Goal: Task Accomplishment & Management: Manage account settings

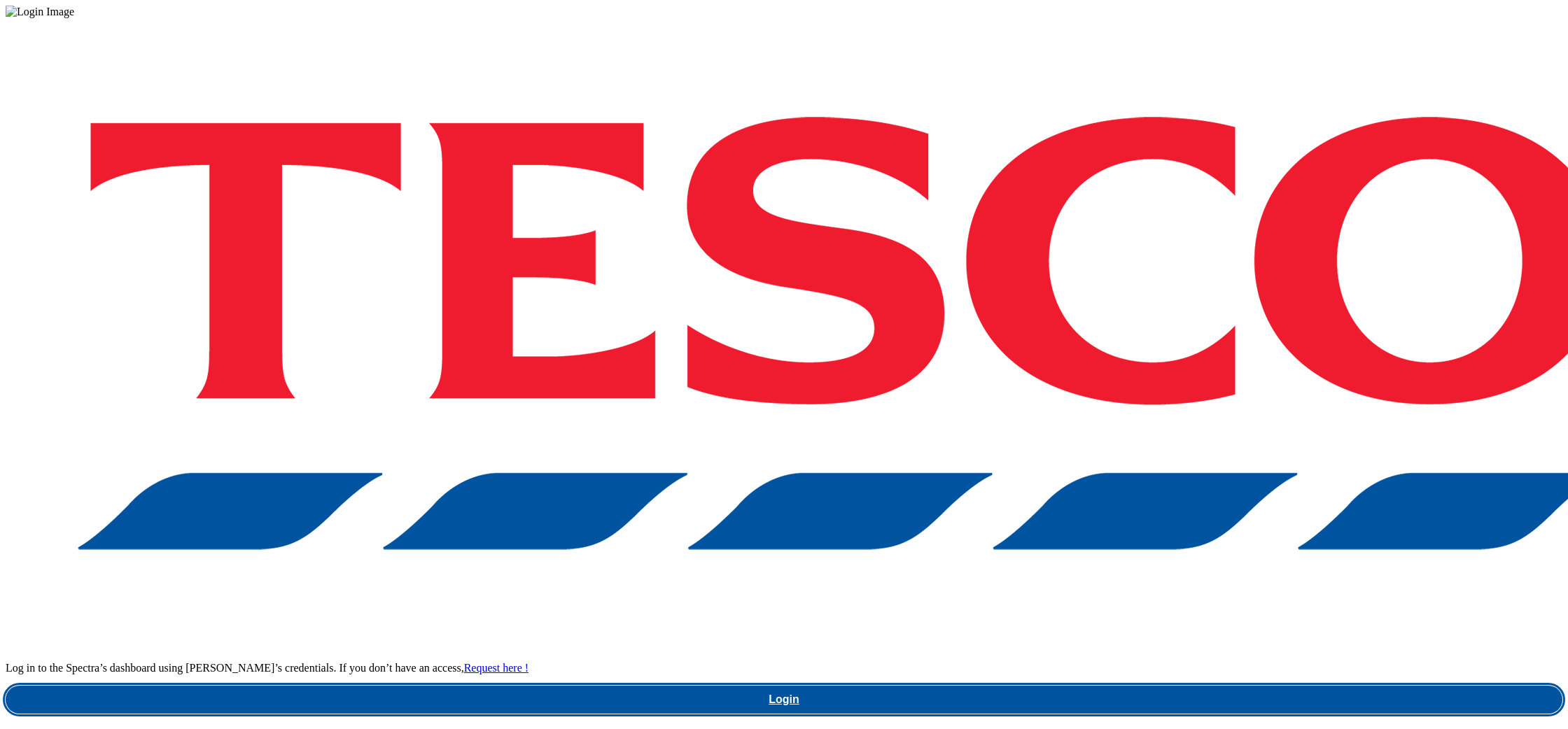
click at [1148, 686] on link "Login" at bounding box center [784, 700] width 1557 height 28
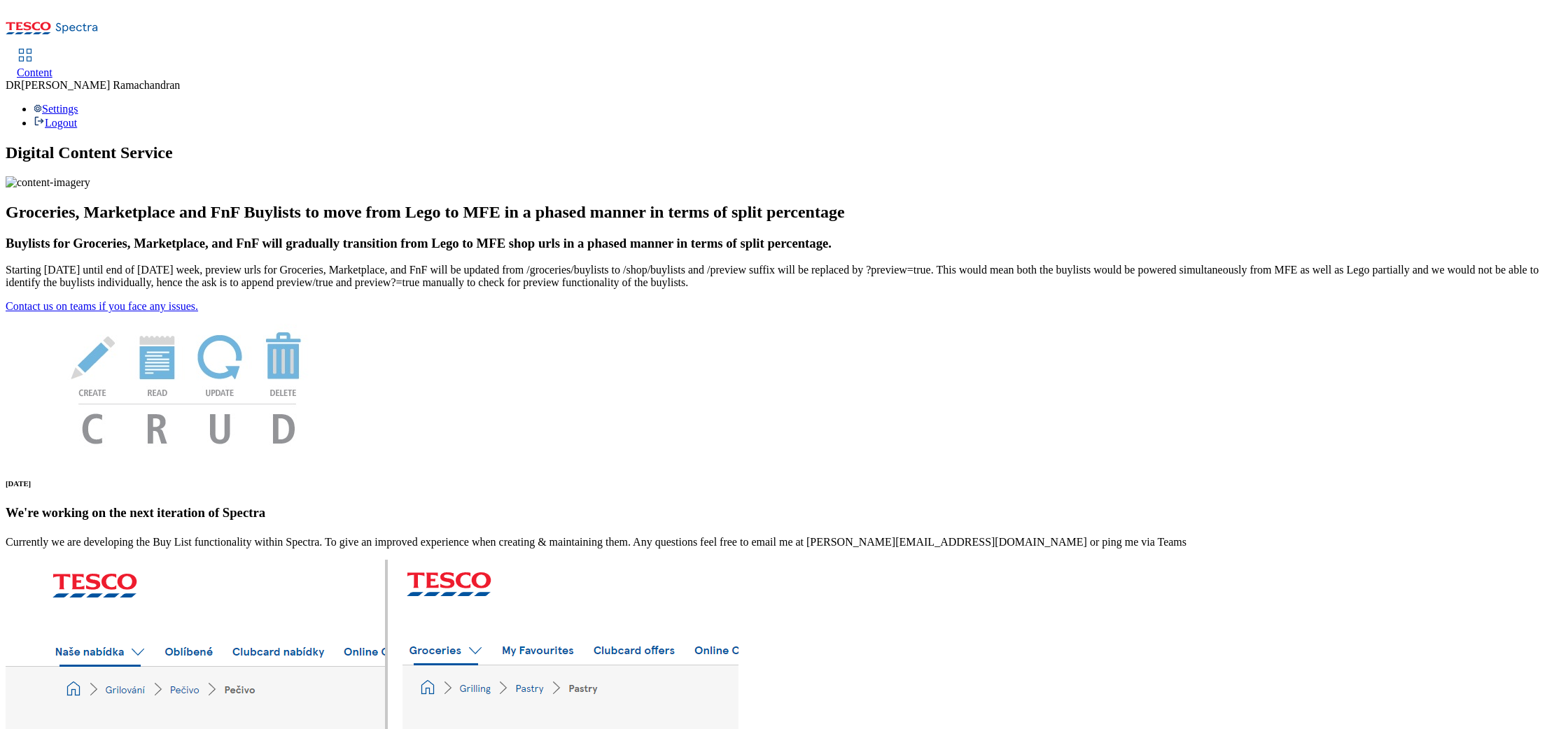
click at [1533, 103] on div "Settings Logout" at bounding box center [784, 116] width 1557 height 27
click at [77, 117] on link "Logout" at bounding box center [55, 123] width 43 height 12
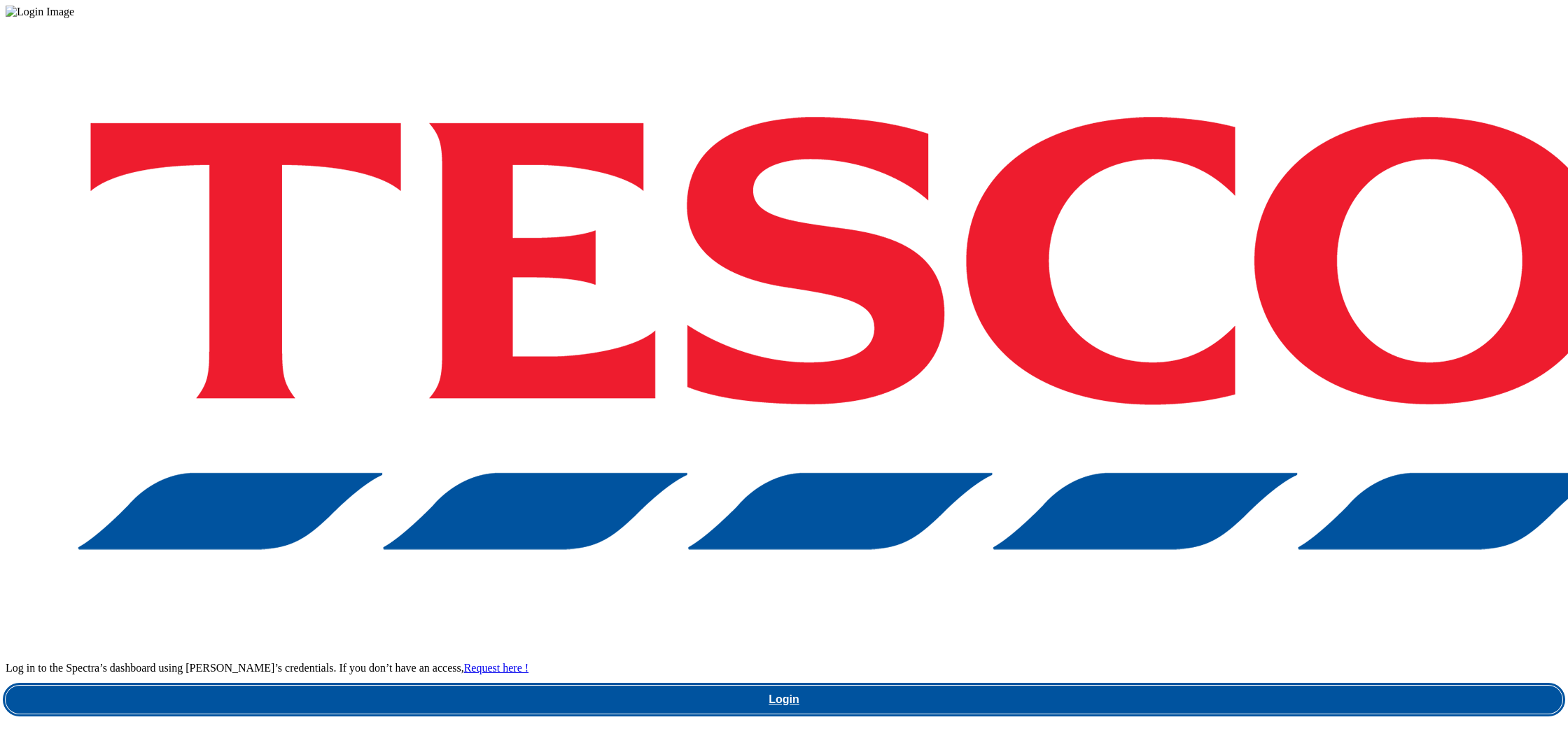
click at [1194, 686] on link "Login" at bounding box center [784, 700] width 1557 height 28
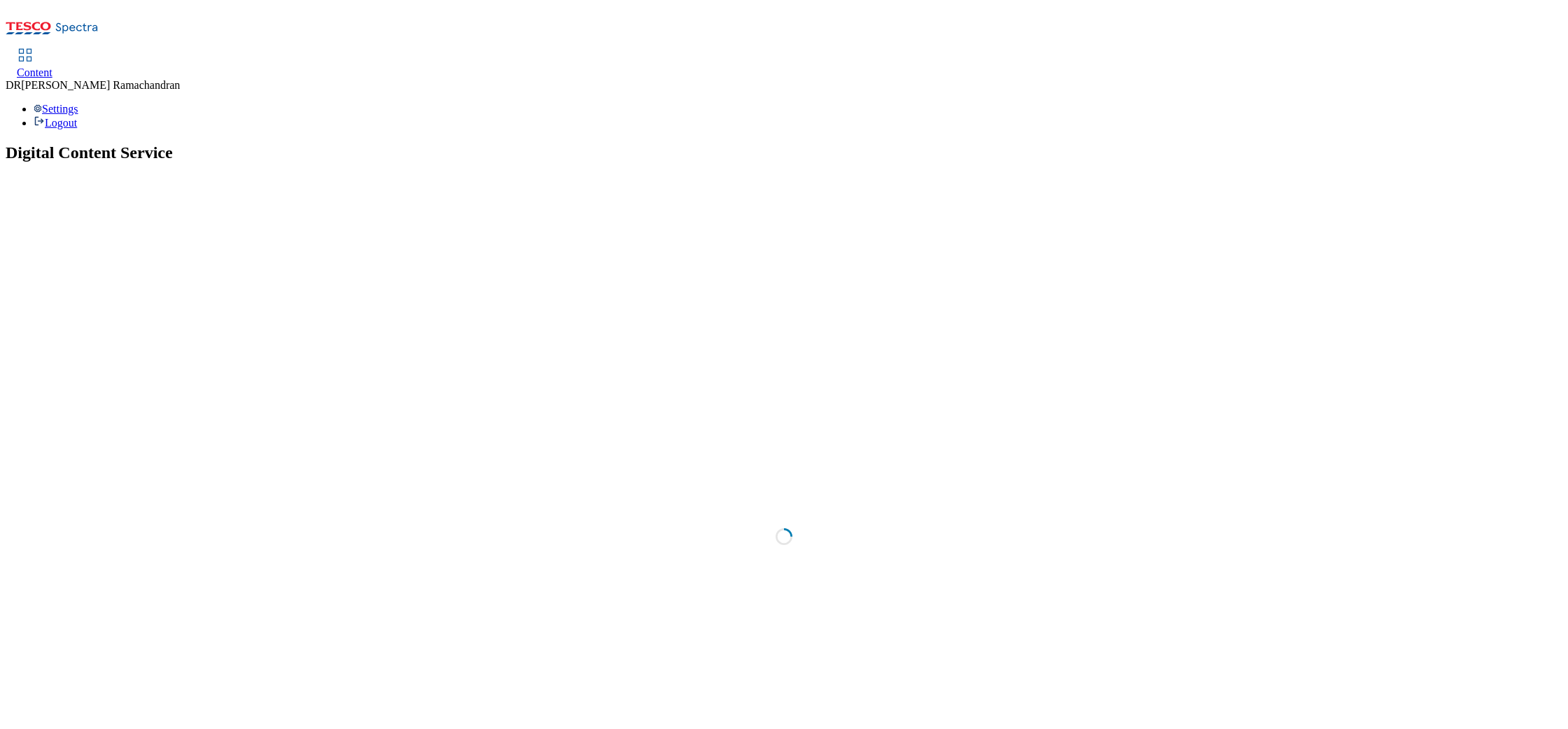
click at [52, 18] on icon at bounding box center [52, 32] width 93 height 29
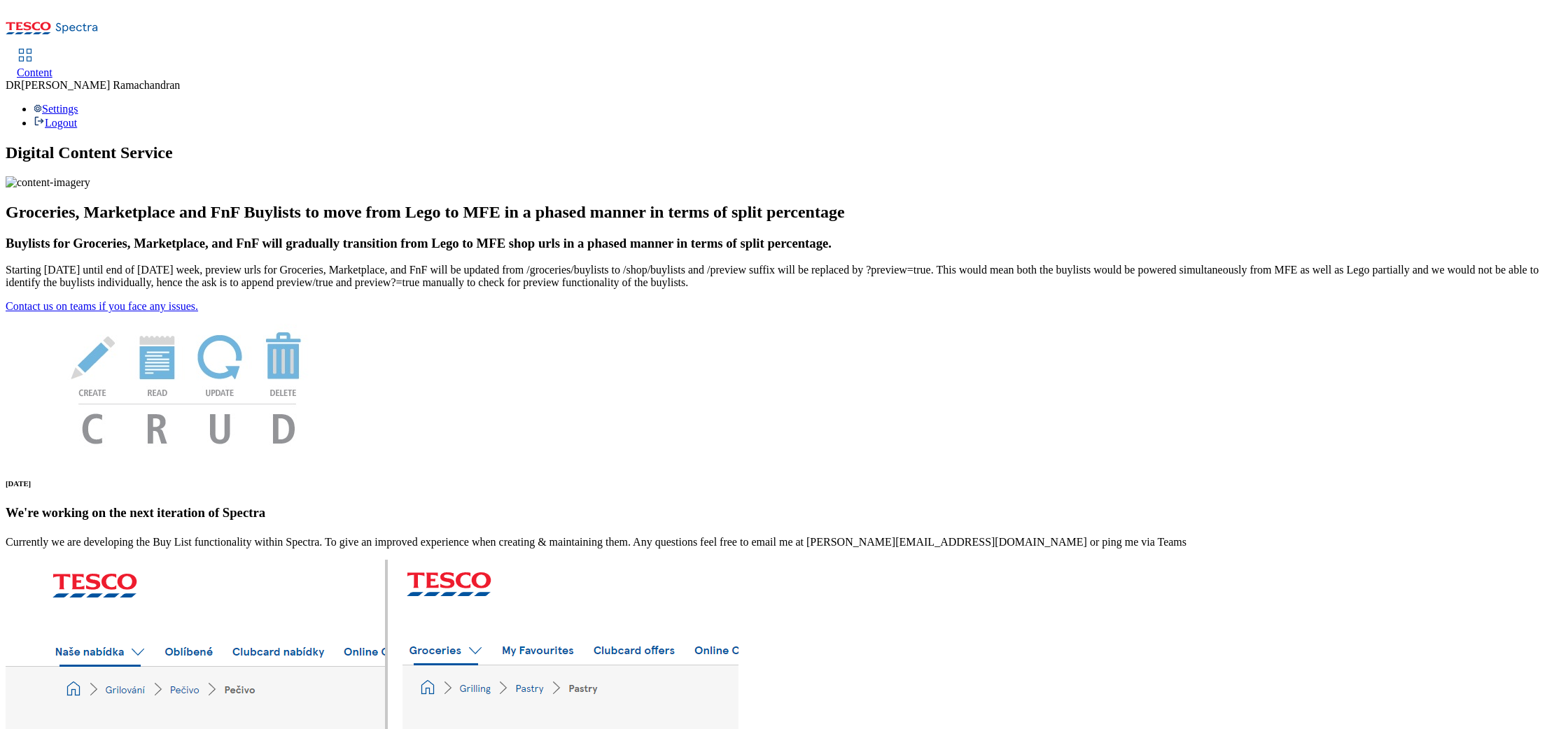
click at [52, 49] on link "Content" at bounding box center [35, 64] width 35 height 29
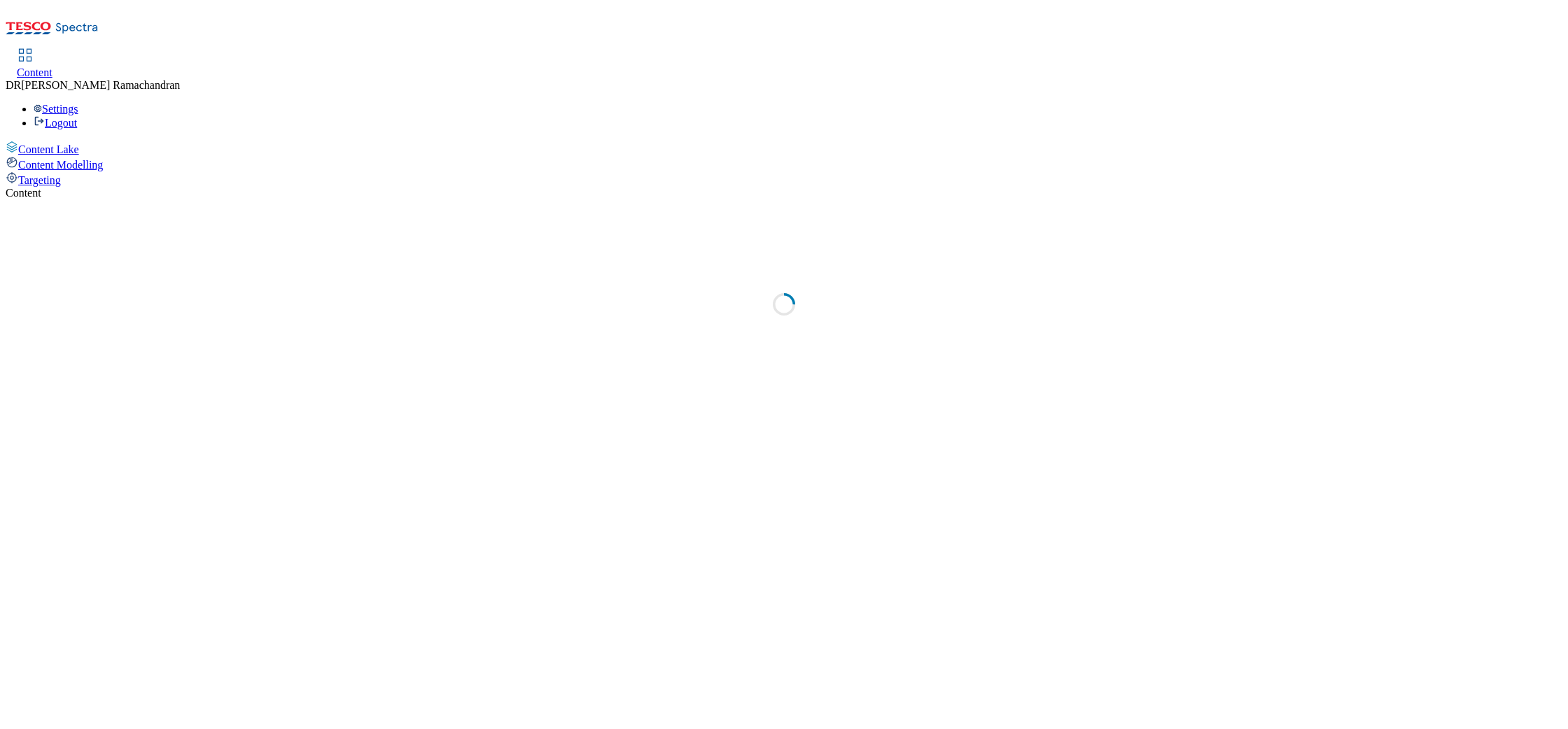
select select "ighs-hu"
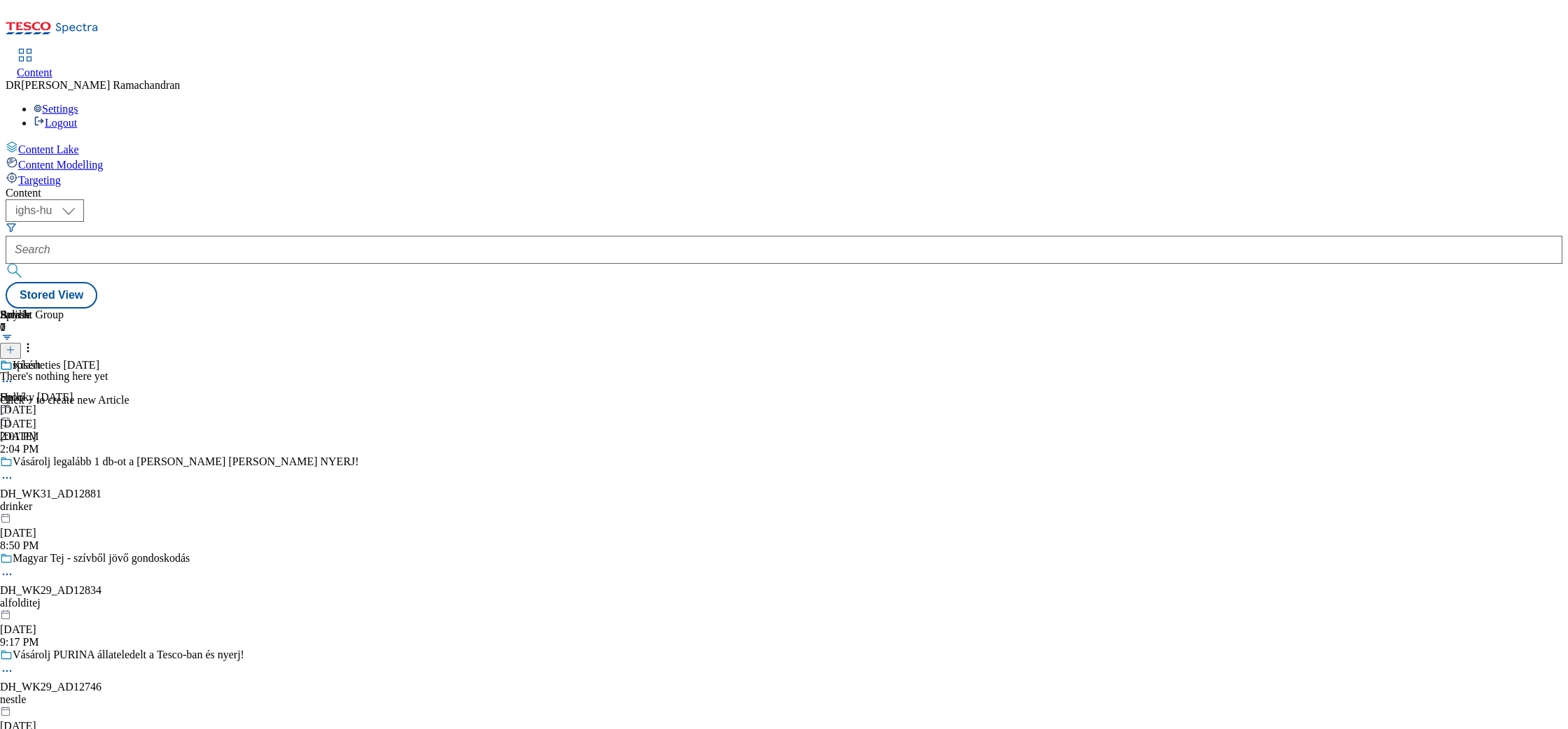
click at [60, 18] on icon at bounding box center [52, 32] width 93 height 29
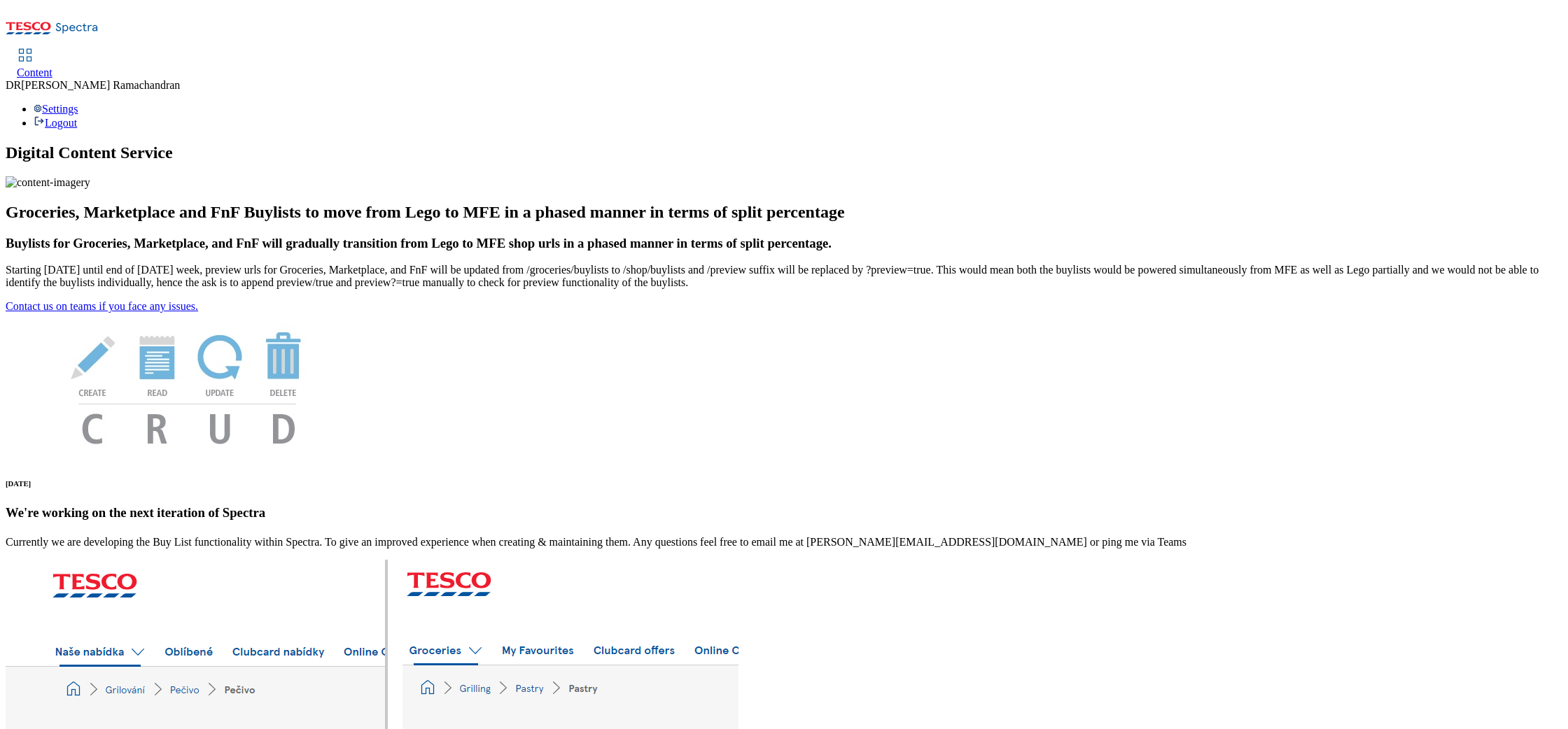
click at [52, 66] on span "Content" at bounding box center [35, 72] width 35 height 12
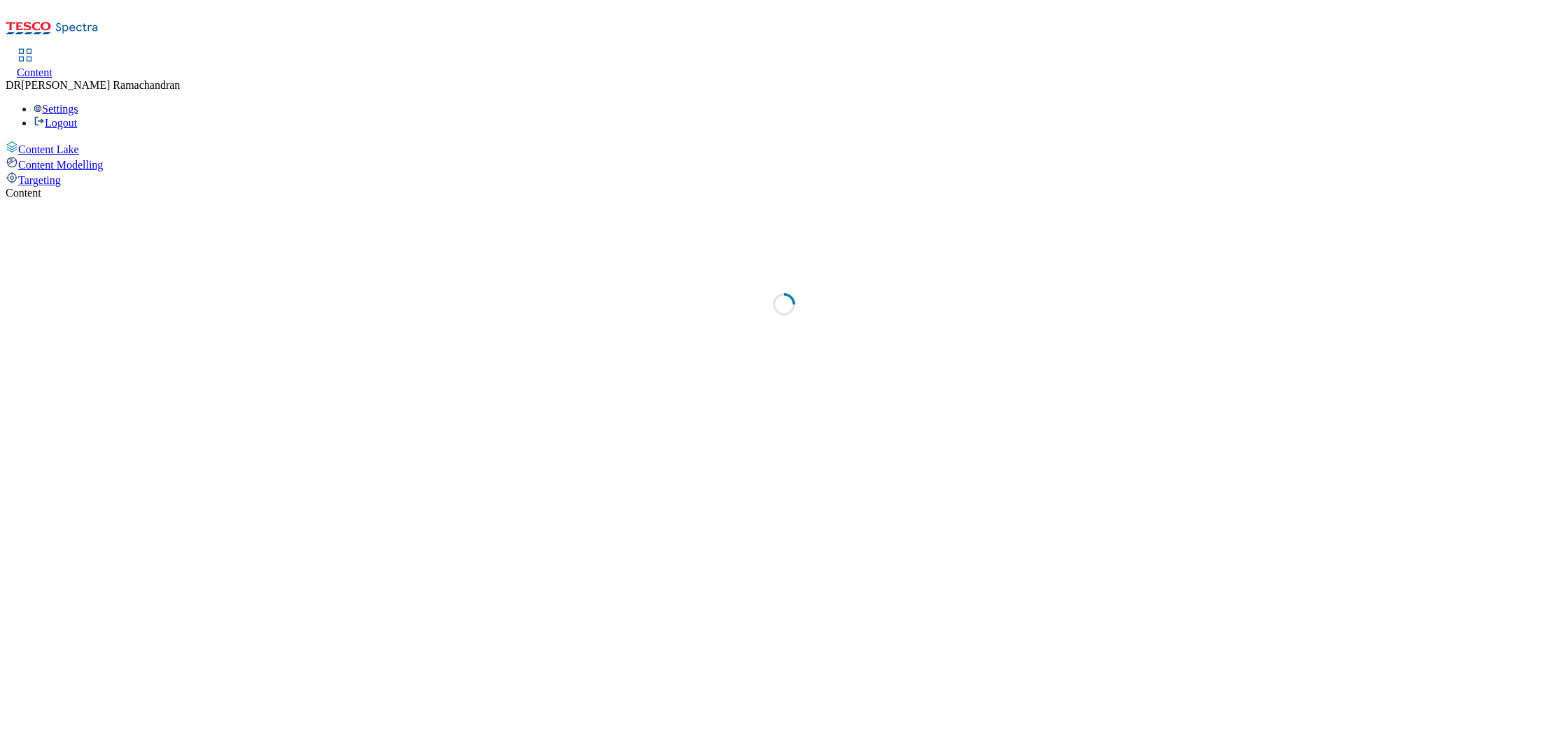
select select "ighs-hu"
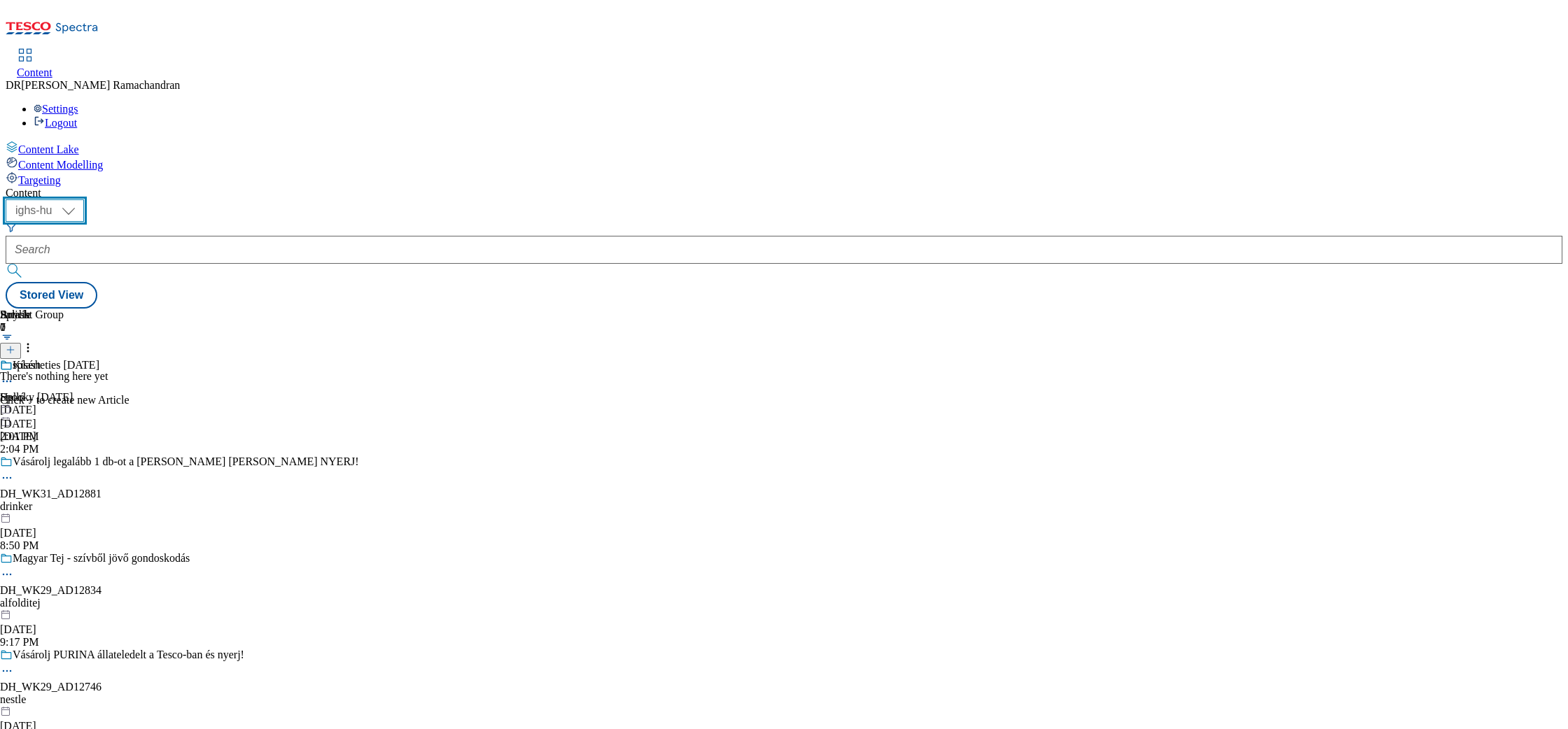
click at [84, 200] on select "ighs-cz ighs-hu ighs-sk" at bounding box center [45, 211] width 78 height 22
click at [1538, 103] on div "Settings Logout" at bounding box center [784, 116] width 1557 height 27
click at [77, 117] on link "Logout" at bounding box center [55, 123] width 43 height 12
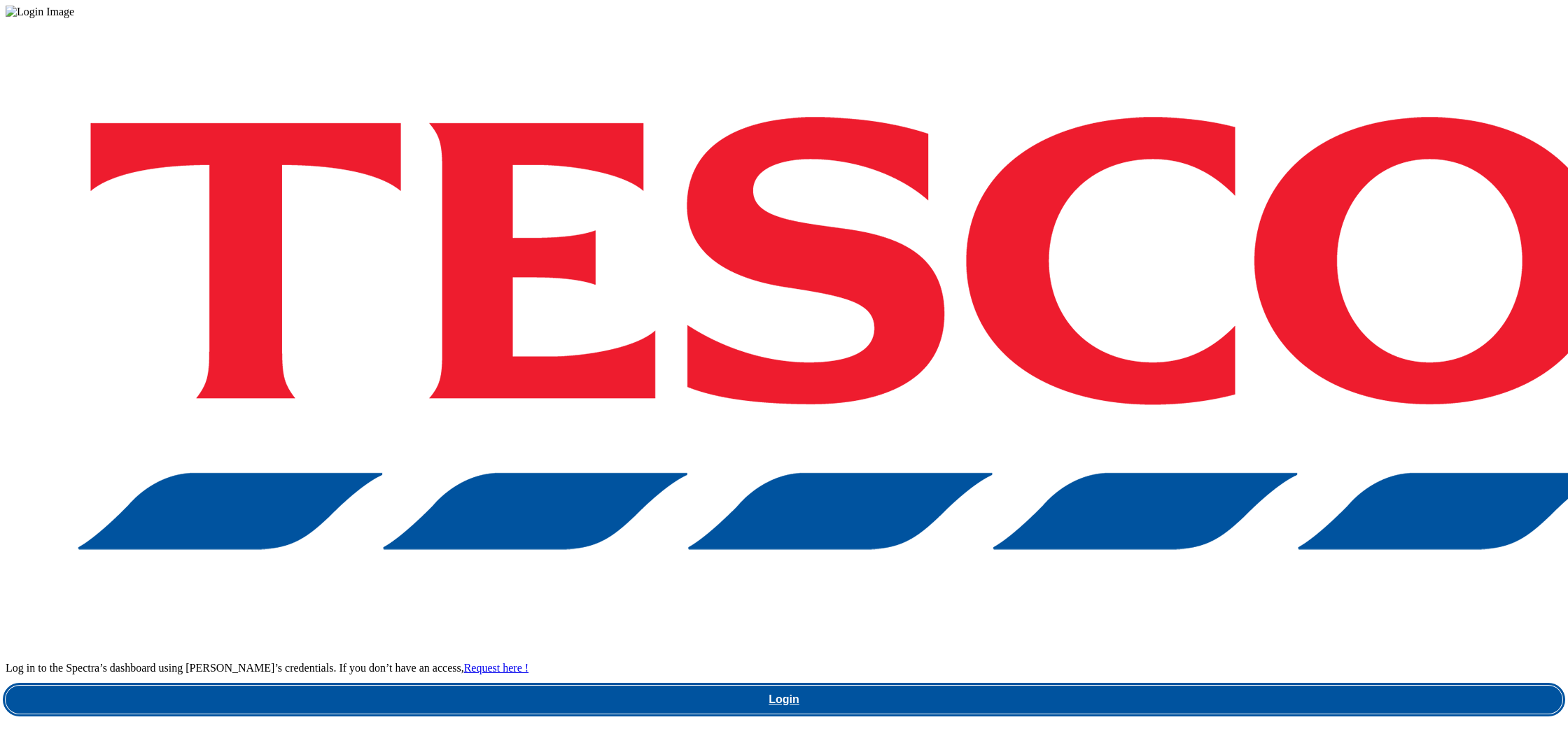
click at [1217, 686] on link "Login" at bounding box center [784, 700] width 1557 height 28
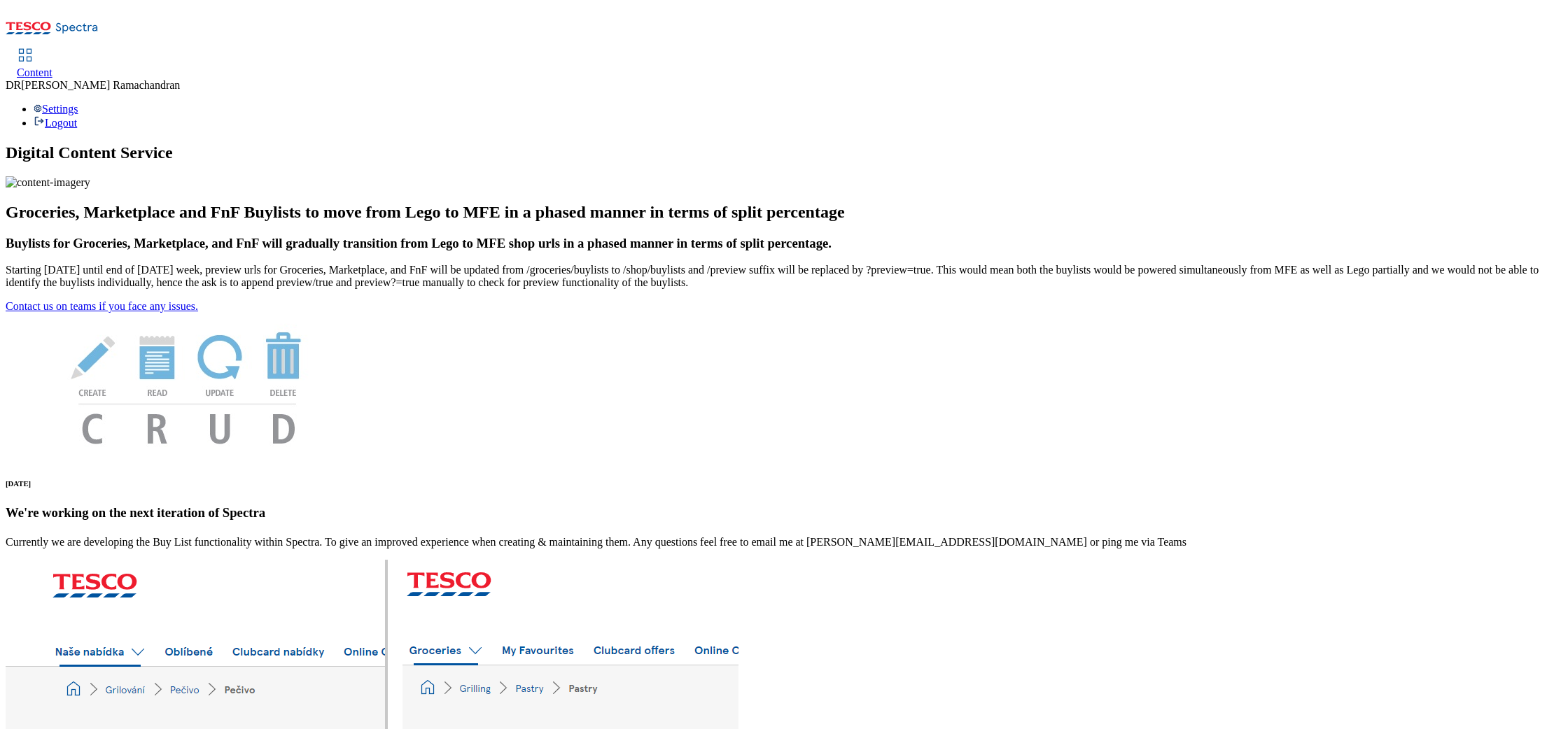
click at [180, 79] on span "[PERSON_NAME]" at bounding box center [101, 85] width 159 height 12
